Goal: Use online tool/utility: Utilize a website feature to perform a specific function

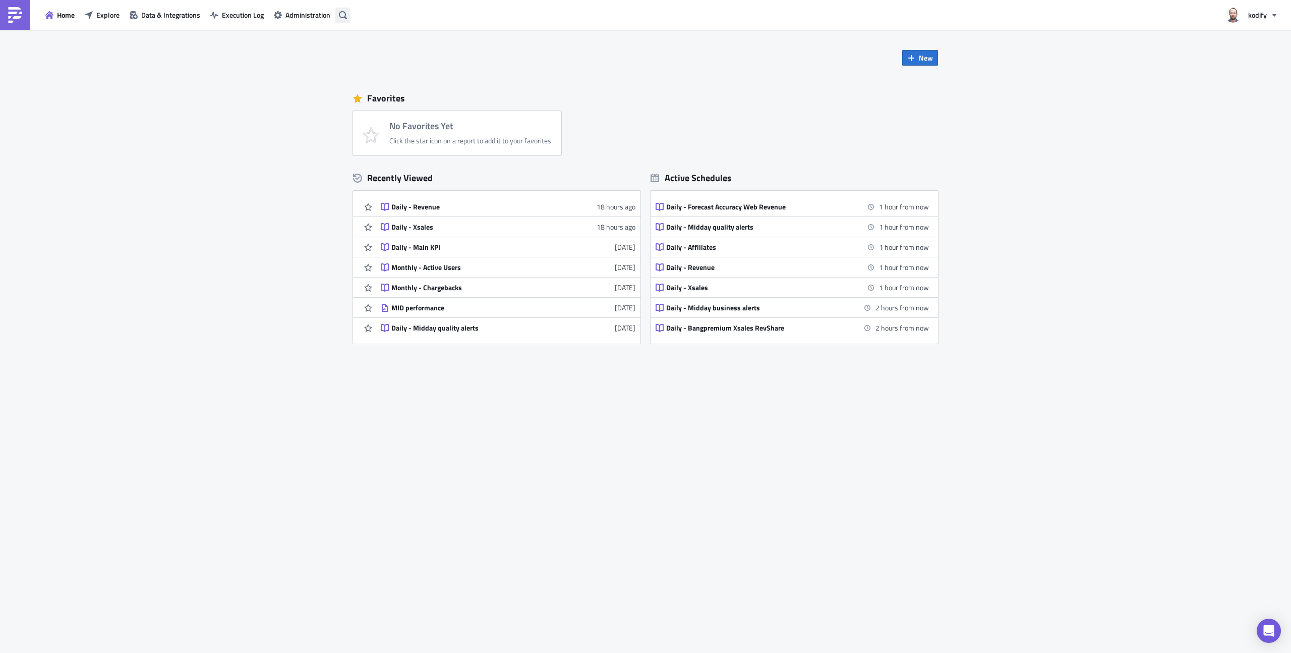
click at [342, 15] on icon "button" at bounding box center [343, 15] width 8 height 8
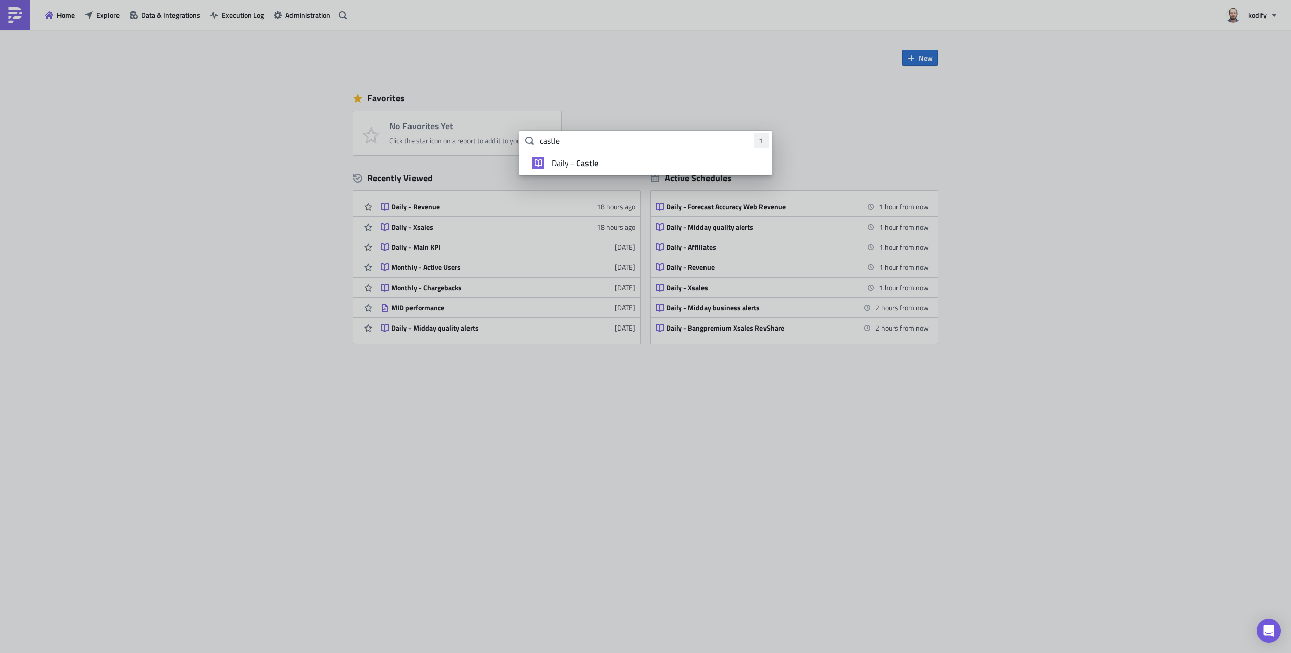
type input "castle"
click at [580, 157] on li "Daily - Castle" at bounding box center [645, 163] width 252 height 24
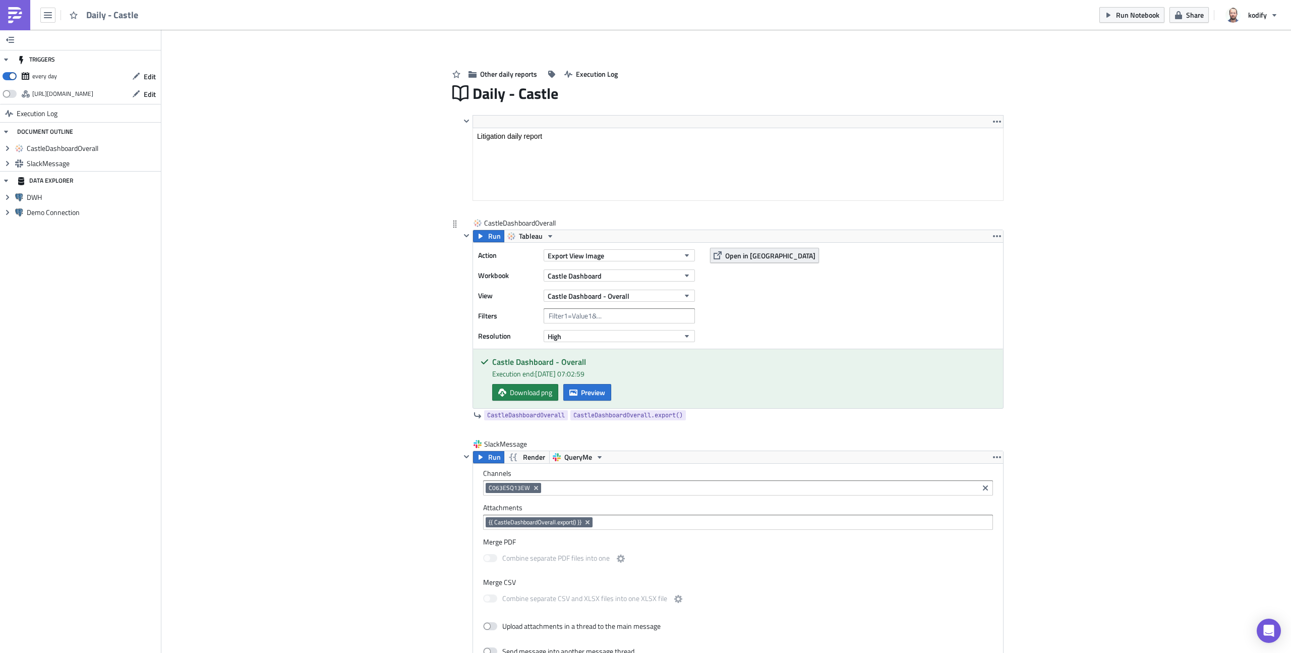
click at [731, 253] on span "Open in [GEOGRAPHIC_DATA]" at bounding box center [770, 255] width 90 height 11
